Goal: Information Seeking & Learning: Learn about a topic

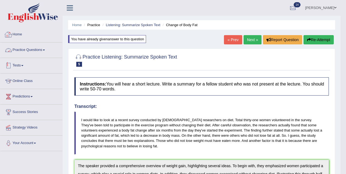
click at [32, 53] on link "Practice Questions" at bounding box center [31, 49] width 62 height 14
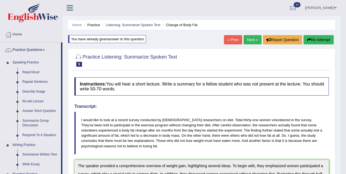
click at [33, 132] on link "Respond To A Situation" at bounding box center [40, 135] width 41 height 10
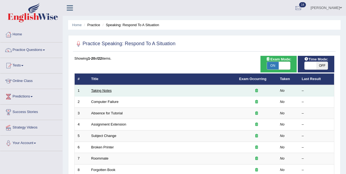
click at [105, 91] on link "Taking Notes" at bounding box center [101, 90] width 20 height 4
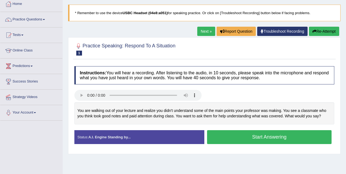
scroll to position [30, 0]
click at [224, 135] on button "Start Answering" at bounding box center [269, 137] width 124 height 14
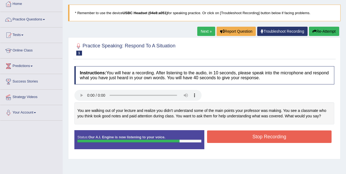
click at [229, 132] on button "Stop Recording" at bounding box center [269, 136] width 124 height 13
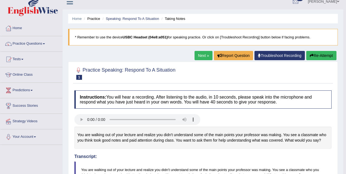
scroll to position [4, 0]
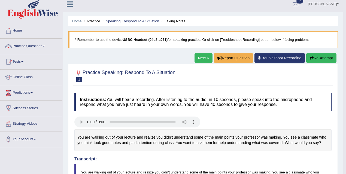
click at [202, 56] on link "Next »" at bounding box center [203, 57] width 18 height 9
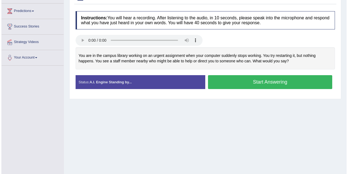
scroll to position [96, 0]
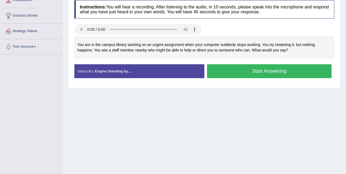
click at [246, 74] on button "Start Answering" at bounding box center [269, 71] width 124 height 14
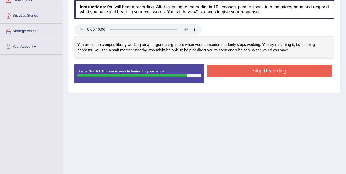
click at [245, 74] on button "Stop Recording" at bounding box center [269, 70] width 124 height 13
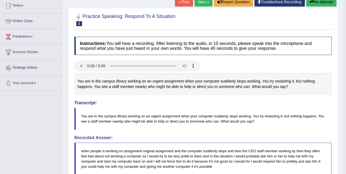
scroll to position [23, 0]
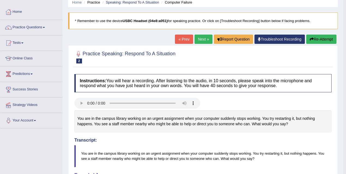
click at [204, 41] on link "Next »" at bounding box center [203, 39] width 18 height 9
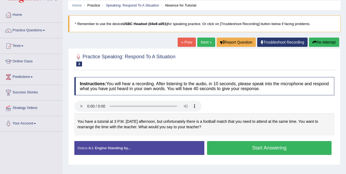
scroll to position [20, 0]
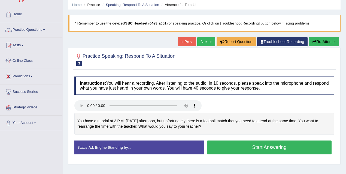
click at [236, 147] on button "Start Answering" at bounding box center [269, 147] width 124 height 14
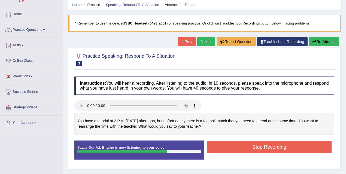
click at [219, 144] on button "Stop Recording" at bounding box center [269, 147] width 124 height 13
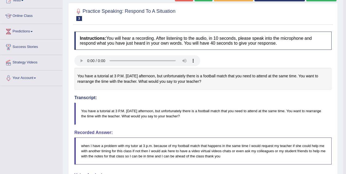
scroll to position [30, 0]
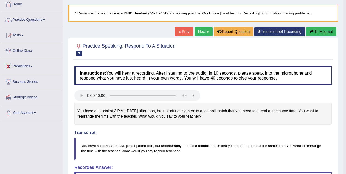
click at [203, 34] on link "Next »" at bounding box center [203, 31] width 18 height 9
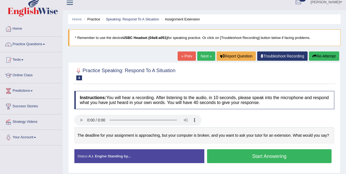
scroll to position [22, 0]
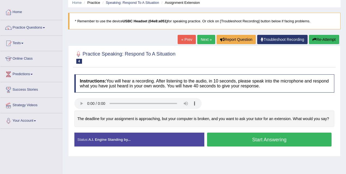
click at [224, 144] on button "Start Answering" at bounding box center [269, 139] width 124 height 14
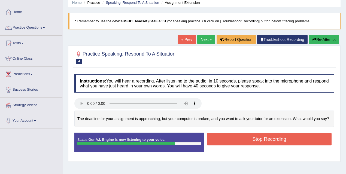
click at [240, 145] on button "Stop Recording" at bounding box center [269, 139] width 124 height 13
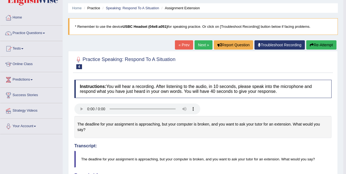
scroll to position [2, 0]
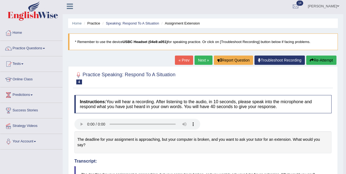
click at [206, 59] on link "Next »" at bounding box center [203, 59] width 18 height 9
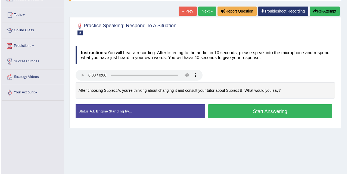
scroll to position [55, 0]
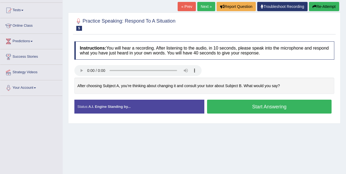
click at [256, 106] on button "Start Answering" at bounding box center [269, 107] width 124 height 14
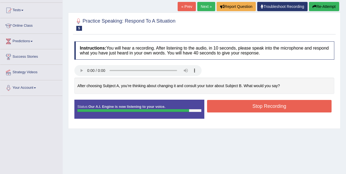
click at [212, 102] on button "Stop Recording" at bounding box center [269, 106] width 124 height 13
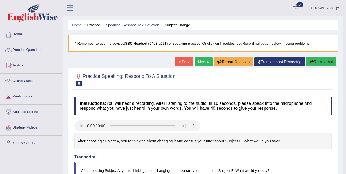
scroll to position [0, 0]
click at [135, 24] on link "Speaking: Respond To A Situation" at bounding box center [132, 25] width 53 height 4
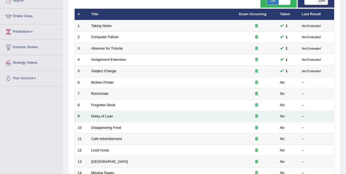
scroll to position [64, 0]
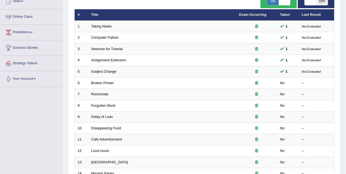
click at [281, 5] on div "Exam Mode: ON OFF" at bounding box center [278, 0] width 36 height 17
click at [277, 4] on span "ON" at bounding box center [273, 2] width 12 height 8
checkbox input "false"
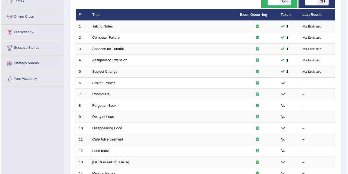
scroll to position [61, 0]
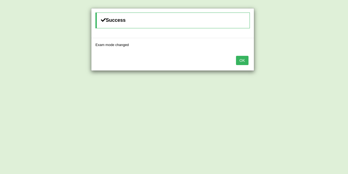
click at [240, 66] on div "OK" at bounding box center [172, 60] width 163 height 19
click at [242, 62] on button "OK" at bounding box center [242, 60] width 13 height 9
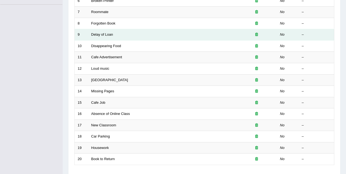
scroll to position [181, 0]
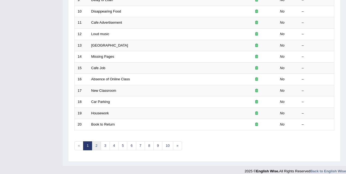
click at [96, 143] on link "2" at bounding box center [96, 145] width 9 height 9
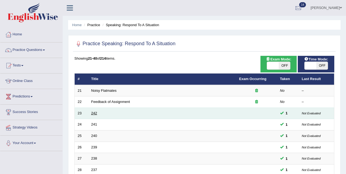
click at [92, 113] on link "242" at bounding box center [94, 113] width 6 height 4
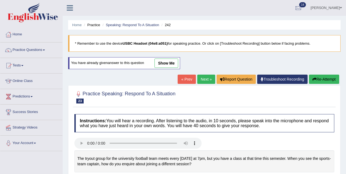
click at [169, 61] on link "show me" at bounding box center [166, 62] width 24 height 9
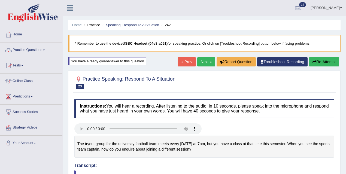
click at [189, 61] on link "« Prev" at bounding box center [186, 61] width 18 height 9
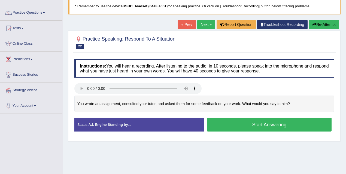
scroll to position [39, 0]
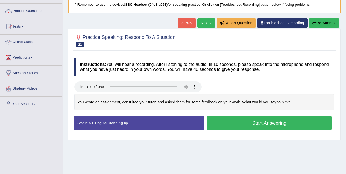
click at [203, 20] on link "Next »" at bounding box center [206, 22] width 18 height 9
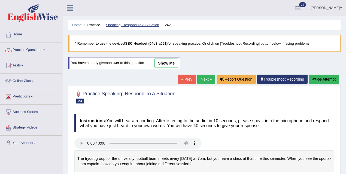
click at [141, 25] on link "Speaking: Respond To A Situation" at bounding box center [132, 25] width 53 height 4
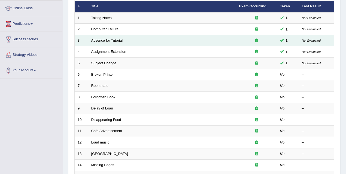
scroll to position [116, 0]
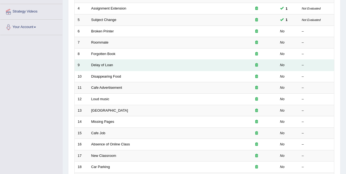
click at [113, 64] on td "Delay of Loan" at bounding box center [162, 65] width 148 height 11
click at [110, 66] on link "Delay of Loan" at bounding box center [102, 65] width 22 height 4
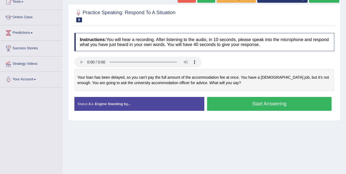
scroll to position [112, 0]
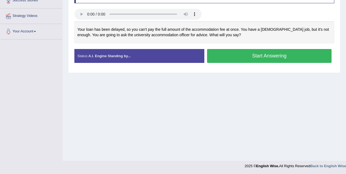
click at [225, 56] on button "Start Answering" at bounding box center [269, 56] width 124 height 14
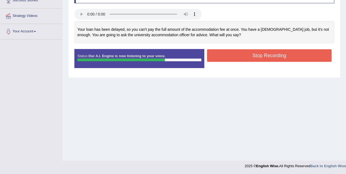
click at [226, 57] on button "Stop Recording" at bounding box center [269, 55] width 124 height 13
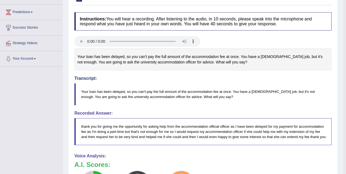
scroll to position [39, 0]
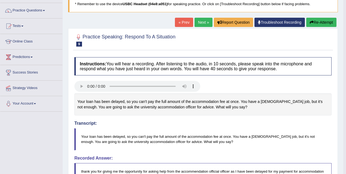
click at [203, 21] on link "Next »" at bounding box center [203, 22] width 18 height 9
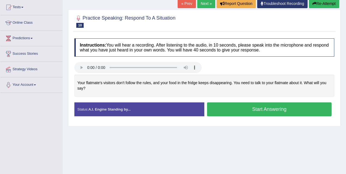
scroll to position [112, 0]
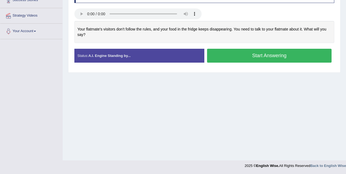
click at [249, 53] on button "Start Answering" at bounding box center [269, 56] width 124 height 14
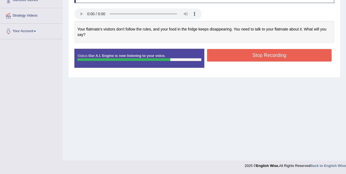
click at [284, 53] on button "Stop Recording" at bounding box center [269, 55] width 124 height 13
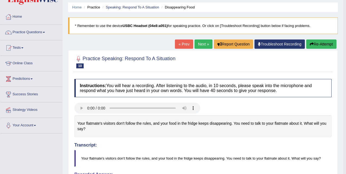
scroll to position [0, 0]
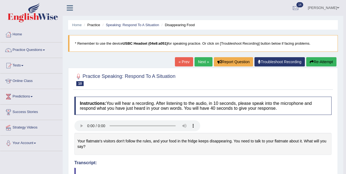
click at [199, 63] on link "Next »" at bounding box center [203, 61] width 18 height 9
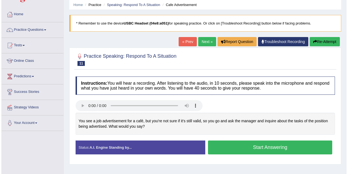
scroll to position [22, 0]
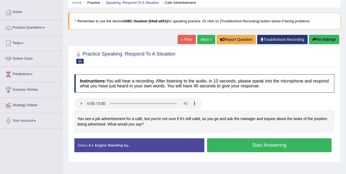
click at [239, 148] on button "Start Answering" at bounding box center [269, 145] width 124 height 14
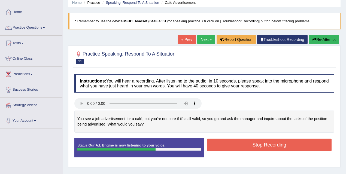
click at [273, 142] on button "Stop Recording" at bounding box center [269, 144] width 124 height 13
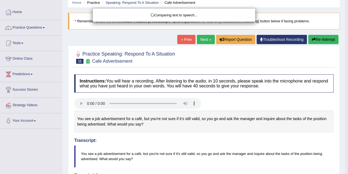
click at [223, 145] on div "Comparing text to speech..." at bounding box center [174, 87] width 348 height 174
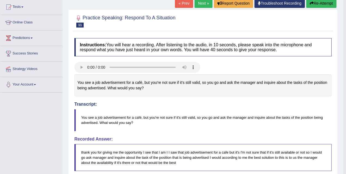
scroll to position [37, 0]
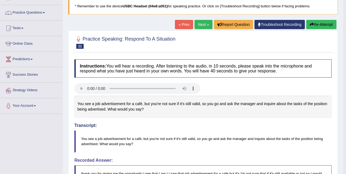
click at [204, 23] on link "Next »" at bounding box center [203, 24] width 18 height 9
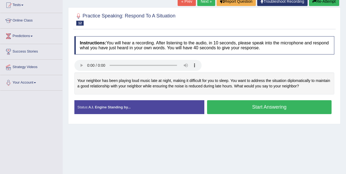
scroll to position [65, 0]
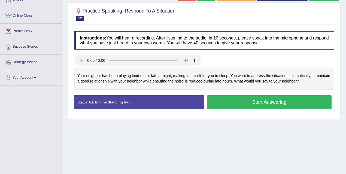
click at [231, 103] on button "Start Answering" at bounding box center [269, 102] width 124 height 14
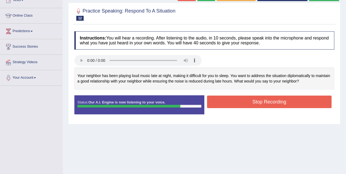
click at [221, 97] on button "Stop Recording" at bounding box center [269, 101] width 124 height 13
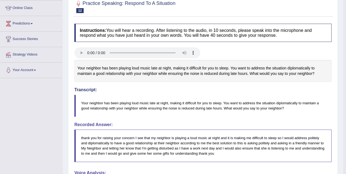
scroll to position [10, 0]
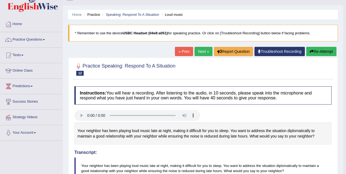
click at [200, 49] on link "Next »" at bounding box center [203, 51] width 18 height 9
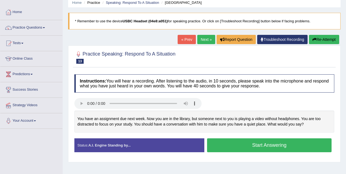
scroll to position [46, 0]
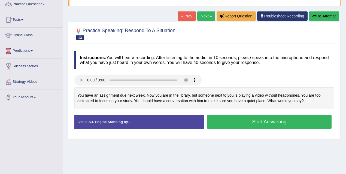
click at [229, 121] on button "Start Answering" at bounding box center [269, 122] width 124 height 14
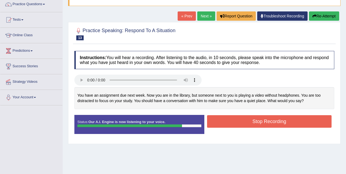
click at [229, 121] on button "Stop Recording" at bounding box center [269, 121] width 124 height 13
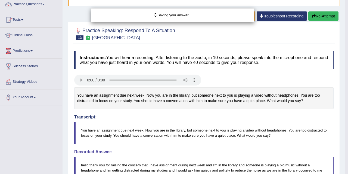
click at [211, 142] on div "Saving your answer..." at bounding box center [174, 87] width 348 height 174
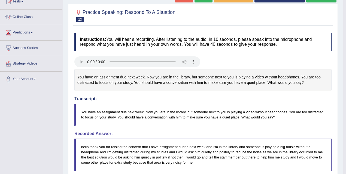
scroll to position [0, 0]
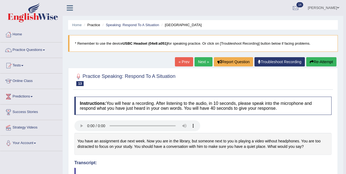
click at [196, 62] on link "Next »" at bounding box center [203, 61] width 18 height 9
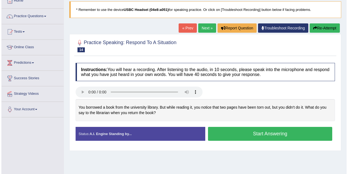
scroll to position [60, 0]
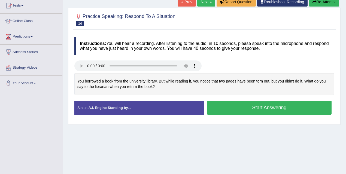
click at [250, 109] on button "Start Answering" at bounding box center [269, 108] width 124 height 14
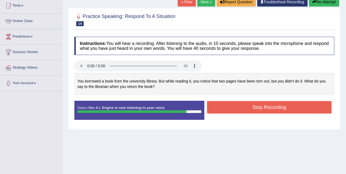
click at [244, 108] on button "Stop Recording" at bounding box center [269, 107] width 124 height 13
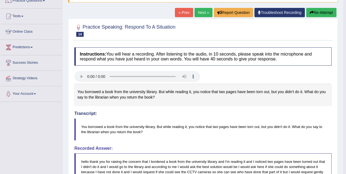
scroll to position [0, 0]
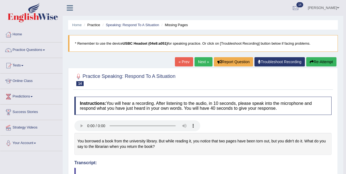
click at [206, 64] on link "Next »" at bounding box center [203, 61] width 18 height 9
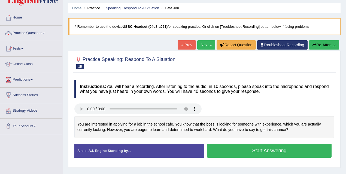
scroll to position [32, 0]
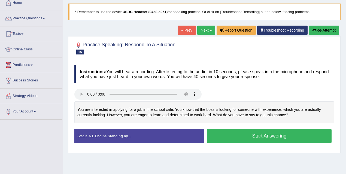
click at [260, 137] on button "Start Answering" at bounding box center [269, 136] width 124 height 14
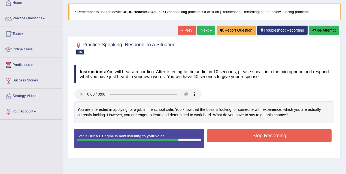
click at [245, 140] on button "Stop Recording" at bounding box center [269, 135] width 124 height 13
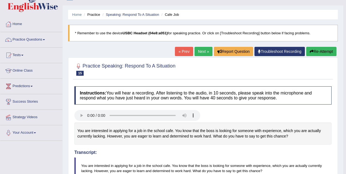
scroll to position [0, 0]
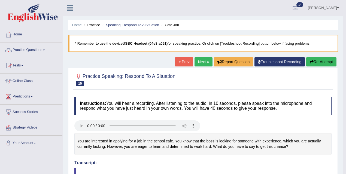
click at [195, 60] on link "Next »" at bounding box center [203, 61] width 18 height 9
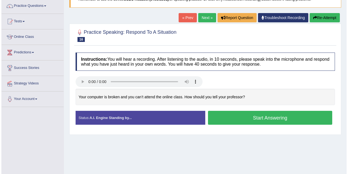
scroll to position [54, 0]
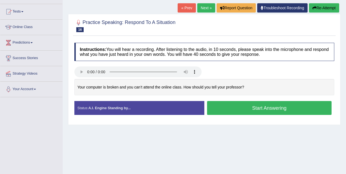
click at [246, 109] on button "Start Answering" at bounding box center [269, 108] width 124 height 14
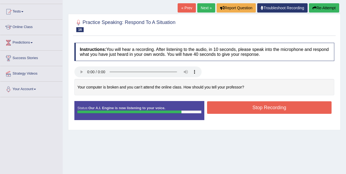
click at [232, 107] on button "Stop Recording" at bounding box center [269, 107] width 124 height 13
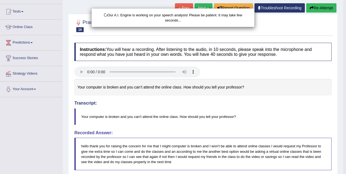
click at [183, 164] on div "Our A.I. Engine is working on your speech analysis! Please be patient. It may t…" at bounding box center [173, 87] width 346 height 174
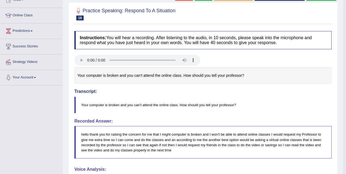
scroll to position [0, 0]
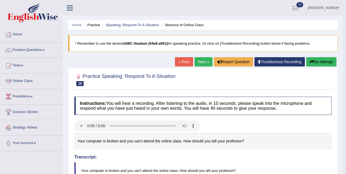
click at [200, 60] on link "Next »" at bounding box center [203, 61] width 18 height 9
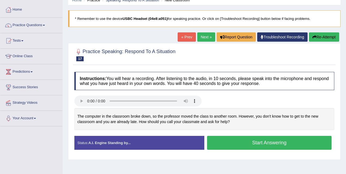
scroll to position [99, 0]
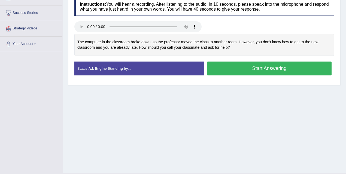
click at [212, 66] on button "Start Answering" at bounding box center [269, 68] width 124 height 14
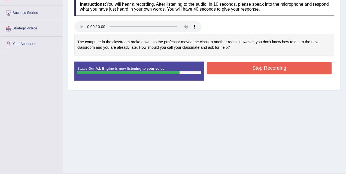
click at [235, 69] on button "Stop Recording" at bounding box center [269, 68] width 124 height 13
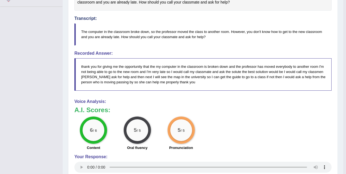
scroll to position [0, 0]
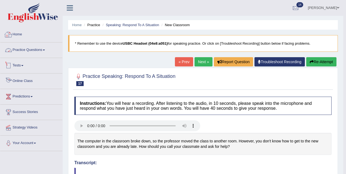
click at [21, 67] on link "Tests" at bounding box center [31, 65] width 62 height 14
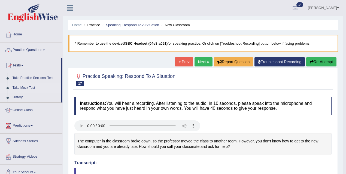
click at [32, 87] on link "Take Mock Test" at bounding box center [35, 88] width 51 height 10
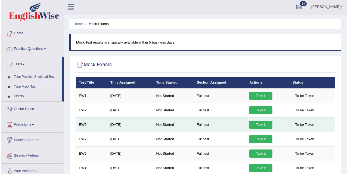
scroll to position [3, 0]
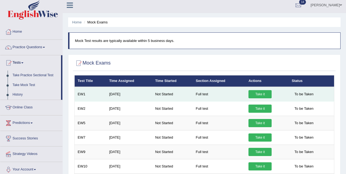
click at [257, 95] on link "Take it" at bounding box center [259, 94] width 23 height 8
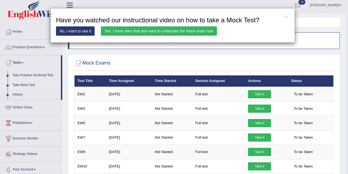
click at [146, 32] on link "Yes, I have seen that and want to undertake the mock exam now" at bounding box center [159, 30] width 116 height 9
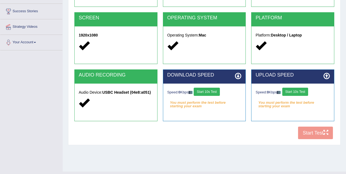
scroll to position [107, 0]
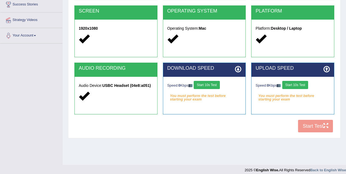
click at [210, 83] on button "Start 10s Test" at bounding box center [206, 85] width 26 height 8
click at [213, 83] on button "Start 10s Test" at bounding box center [212, 85] width 26 height 8
click at [294, 87] on button "Start 10s Test" at bounding box center [295, 85] width 26 height 8
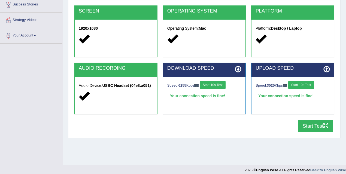
click at [316, 127] on button "Start Test" at bounding box center [315, 126] width 35 height 13
